Goal: Check status: Check status

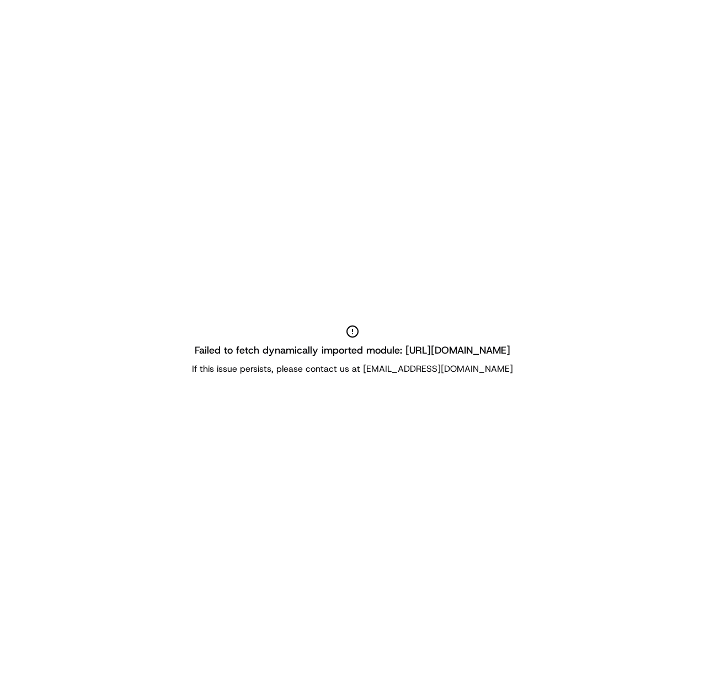
click at [399, 343] on h2 "Failed to fetch dynamically imported module: [URL][DOMAIN_NAME]" at bounding box center [352, 349] width 315 height 15
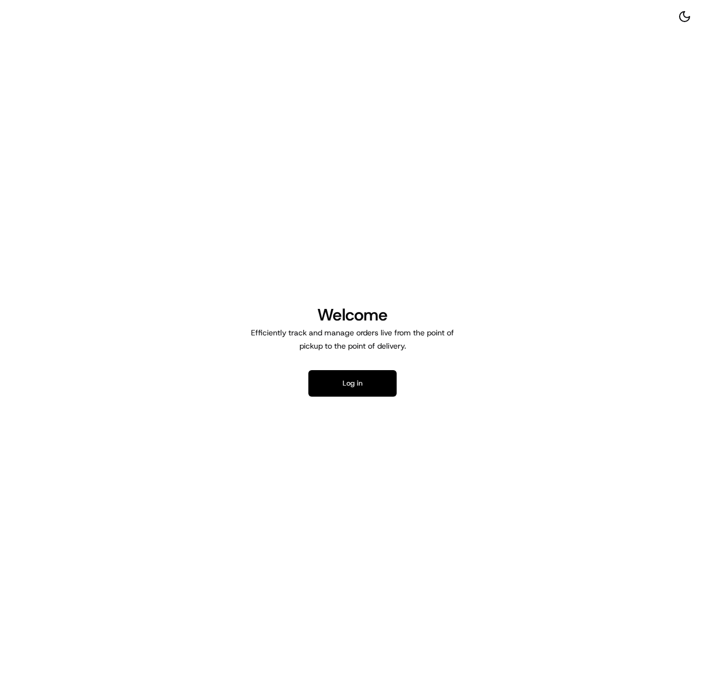
click at [356, 380] on button "Log in" at bounding box center [352, 383] width 88 height 26
